Goal: Information Seeking & Learning: Learn about a topic

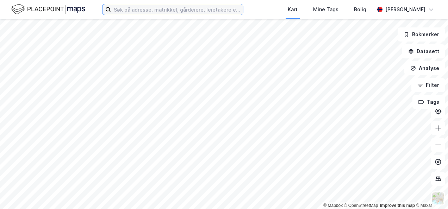
click at [158, 11] on input at bounding box center [177, 9] width 132 height 11
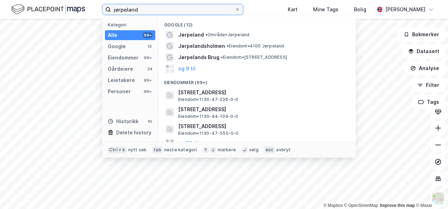
type input "jørpeland"
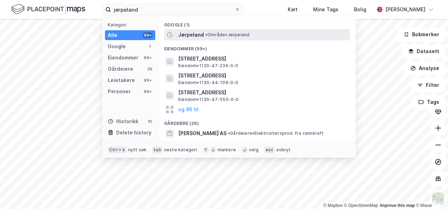
click at [180, 32] on span "Jørpeland" at bounding box center [191, 35] width 26 height 8
